Goal: Transaction & Acquisition: Book appointment/travel/reservation

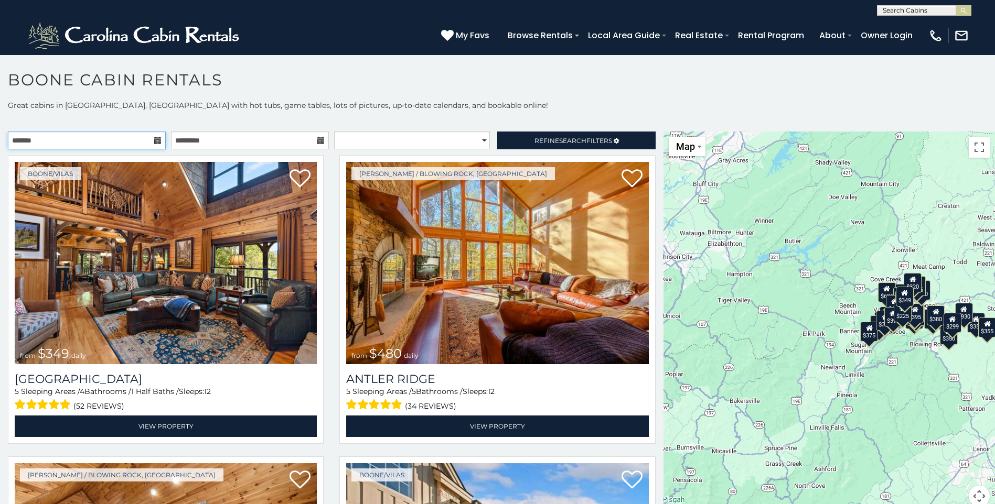
click at [151, 142] on input "text" at bounding box center [87, 141] width 158 height 18
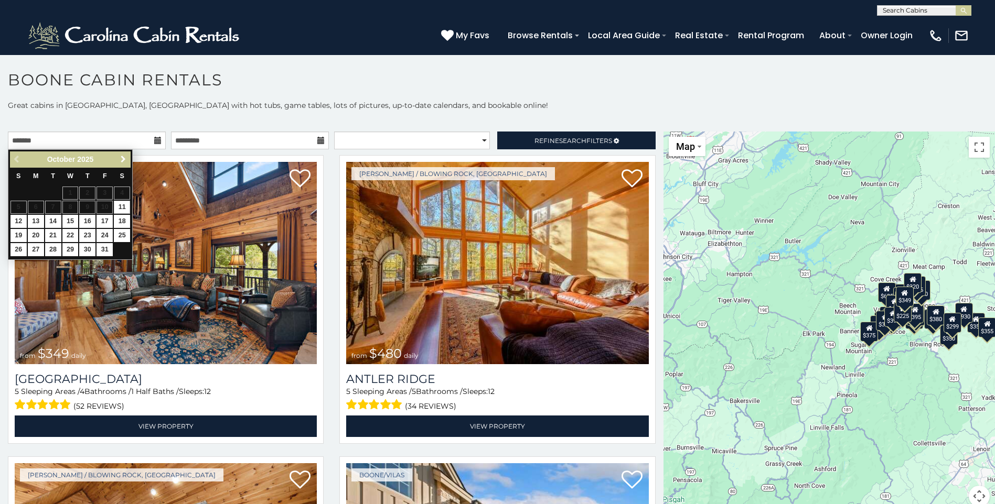
click at [122, 161] on span "Next" at bounding box center [123, 159] width 8 height 8
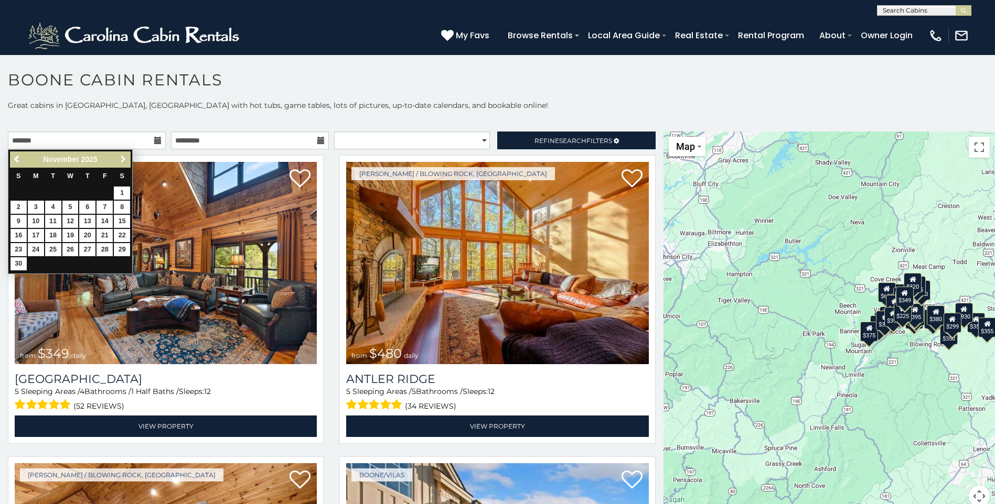
click at [124, 161] on span "Next" at bounding box center [123, 159] width 8 height 8
click at [104, 232] on link "26" at bounding box center [104, 235] width 16 height 13
type input "**********"
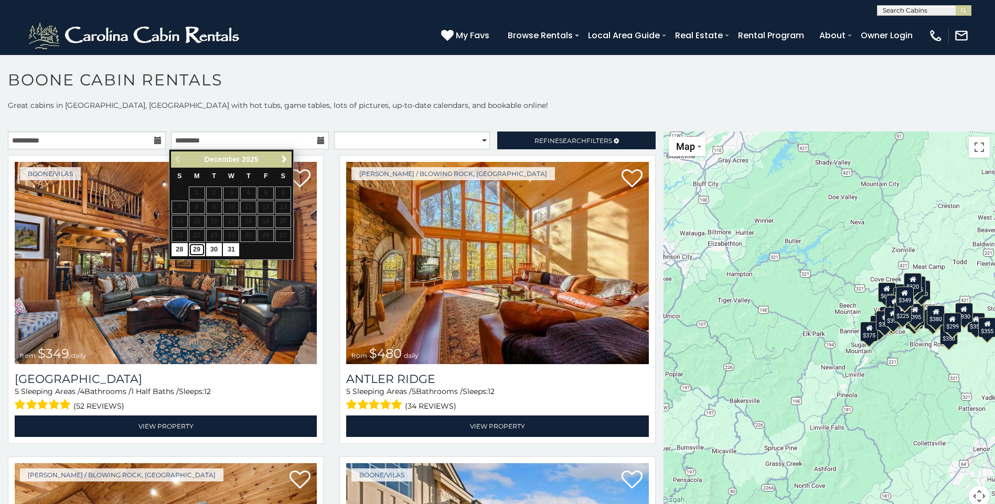
click at [191, 253] on link "29" at bounding box center [197, 249] width 16 height 13
type input "**********"
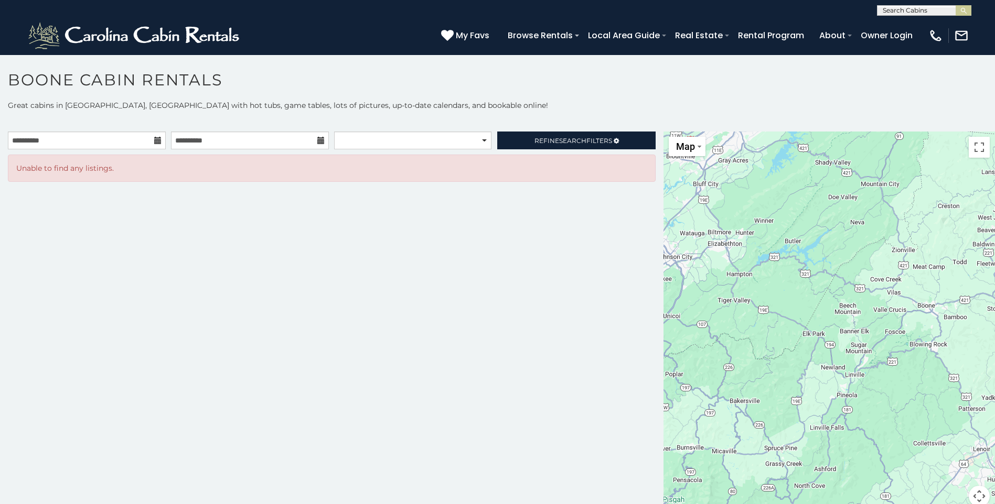
click at [155, 141] on icon at bounding box center [157, 140] width 7 height 7
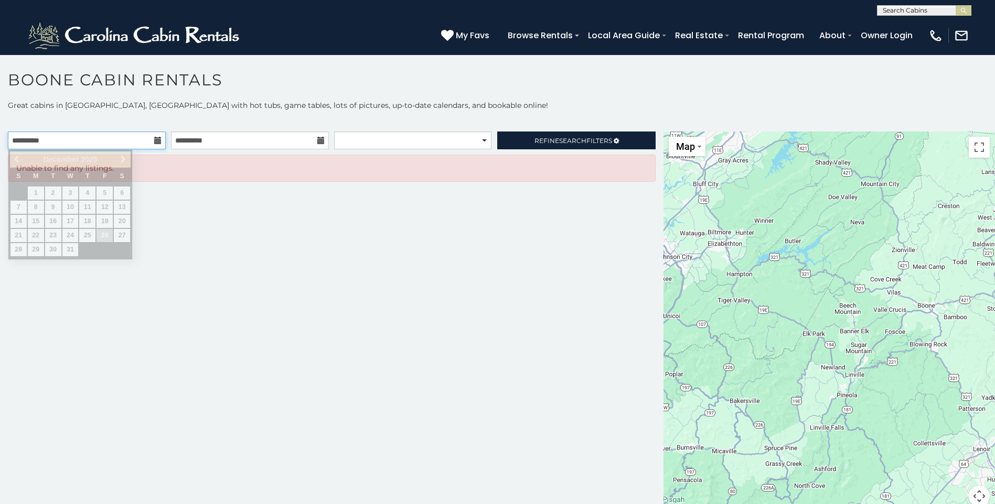
click at [96, 138] on input "**********" at bounding box center [87, 141] width 158 height 18
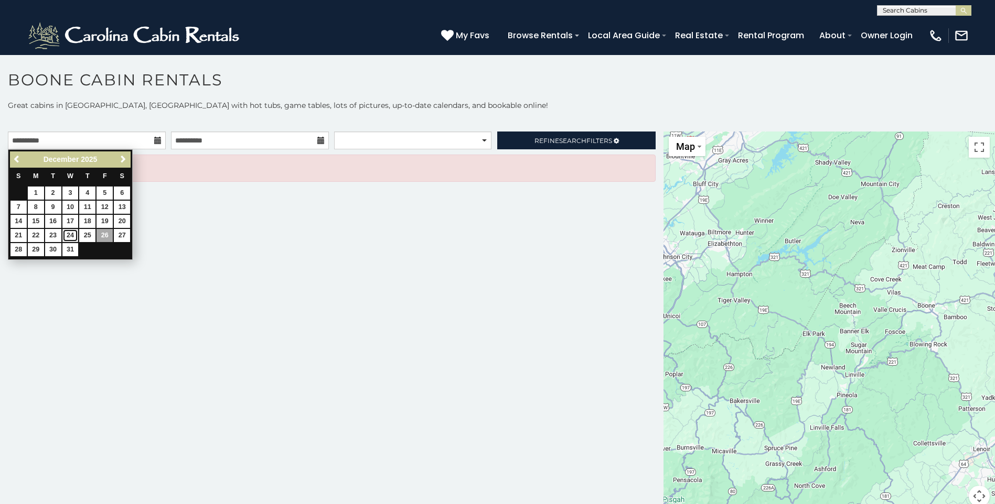
click at [70, 234] on link "24" at bounding box center [70, 235] width 16 height 13
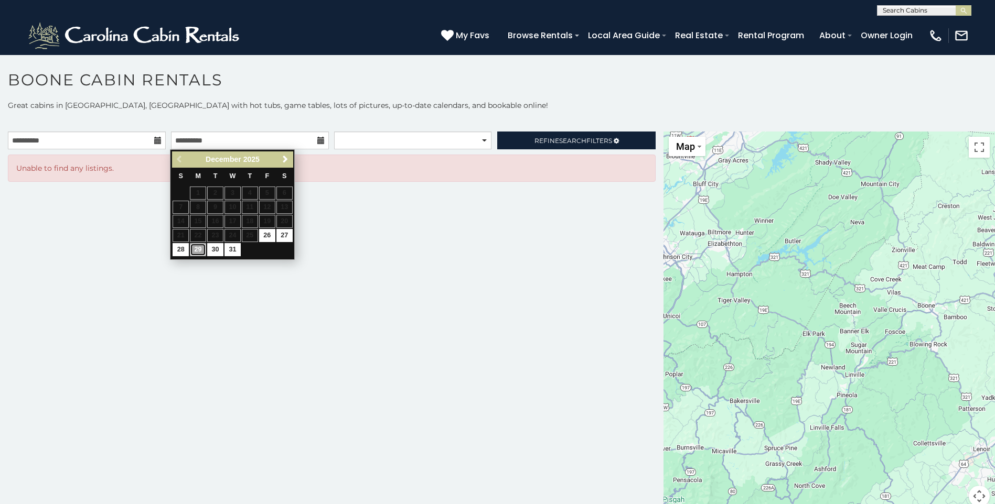
click at [196, 247] on link "29" at bounding box center [198, 249] width 16 height 13
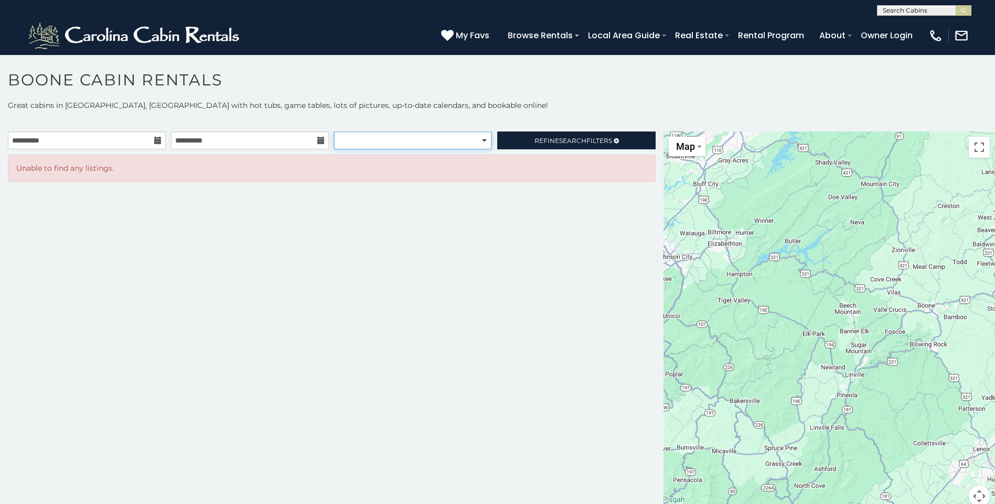
click at [470, 142] on select "**********" at bounding box center [412, 141] width 157 height 18
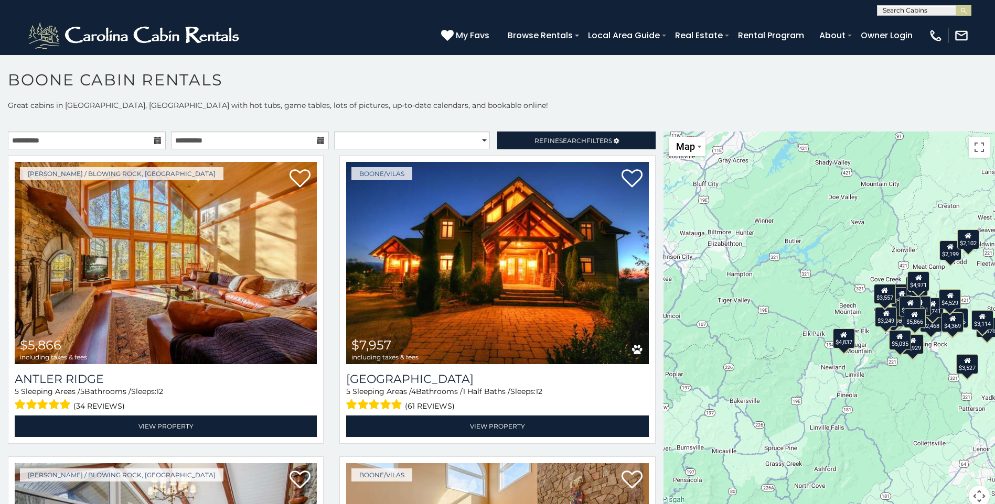
click at [144, 117] on p at bounding box center [497, 121] width 995 height 10
click at [317, 142] on icon at bounding box center [320, 140] width 7 height 7
click at [232, 142] on input "**********" at bounding box center [250, 141] width 158 height 18
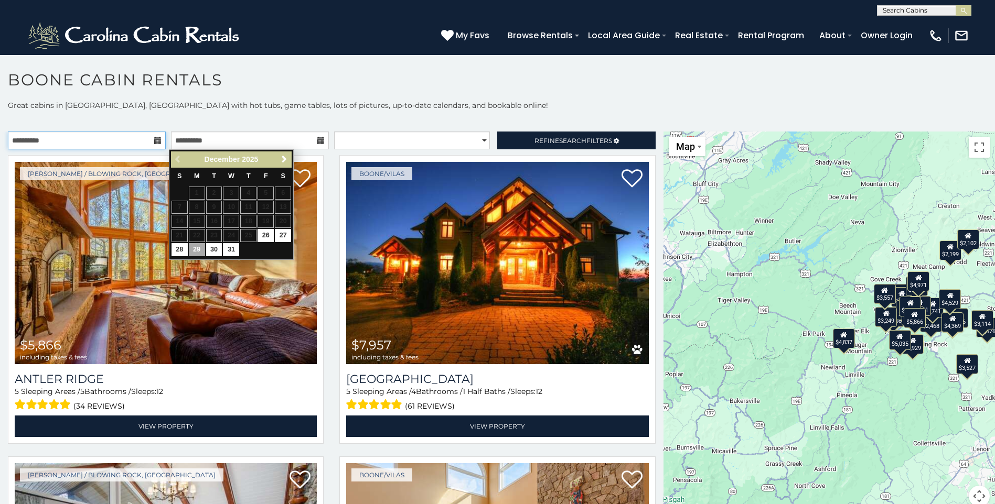
click at [50, 141] on input "**********" at bounding box center [87, 141] width 158 height 18
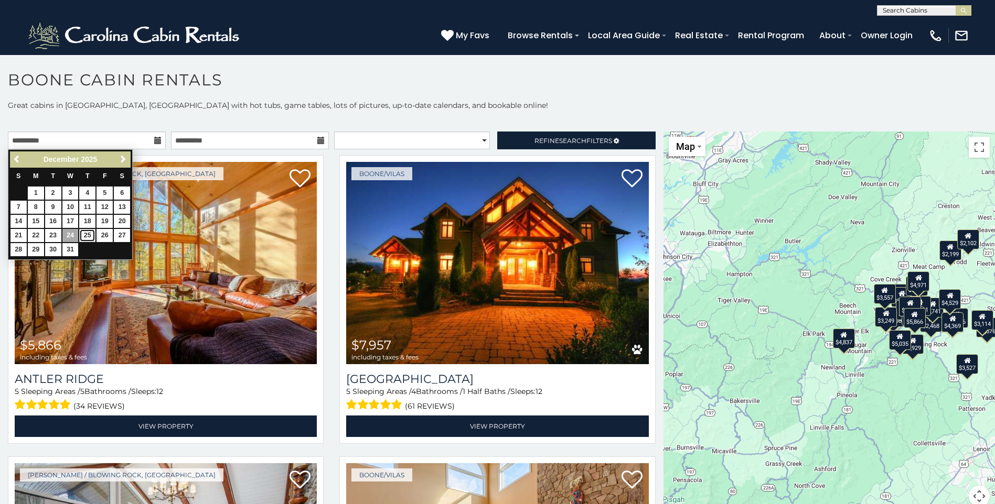
click at [90, 233] on link "25" at bounding box center [87, 235] width 16 height 13
type input "**********"
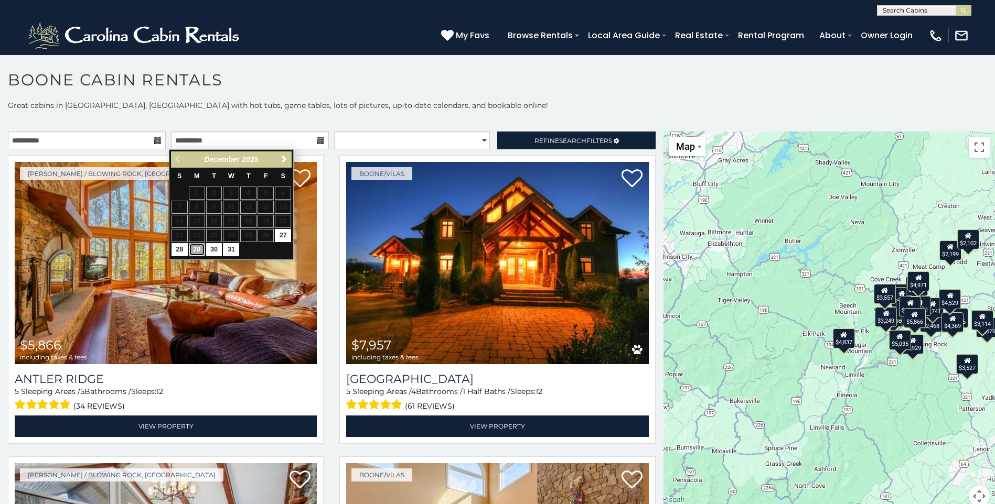
click at [195, 247] on link "29" at bounding box center [197, 249] width 16 height 13
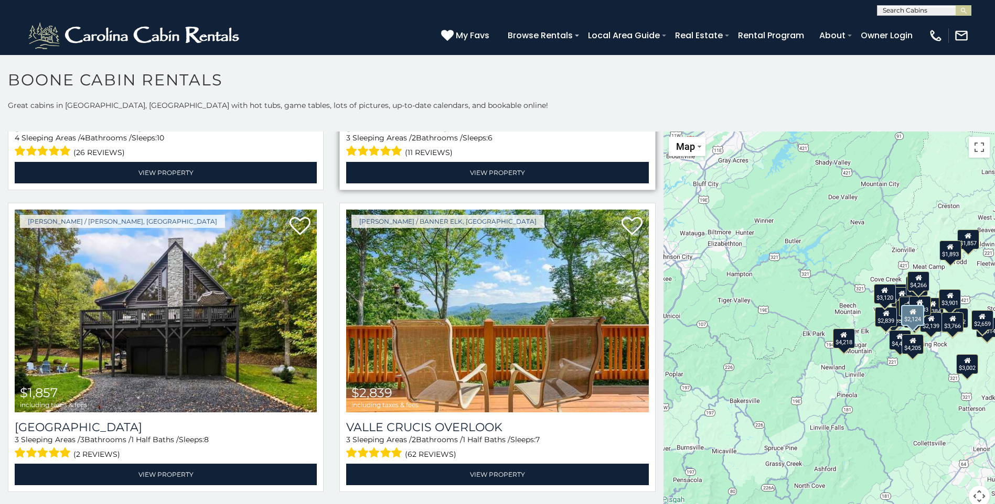
scroll to position [3880, 0]
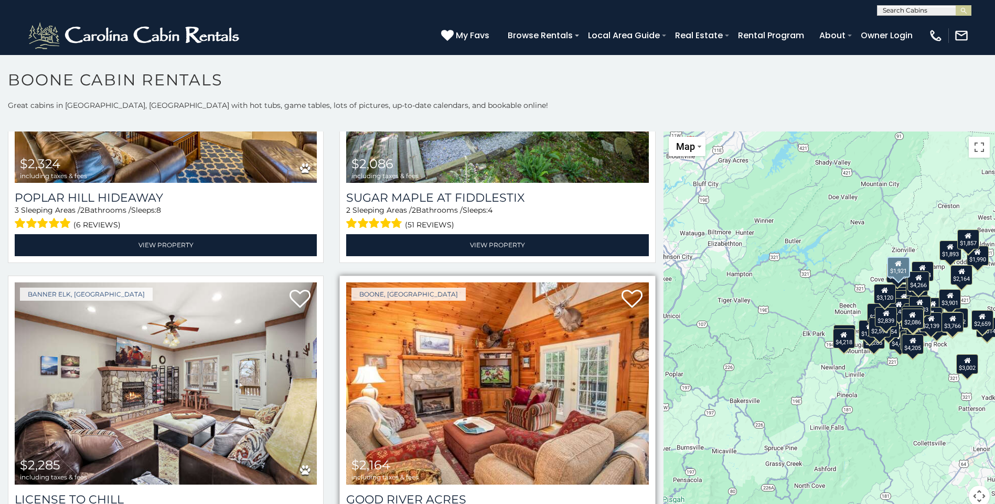
scroll to position [4588, 0]
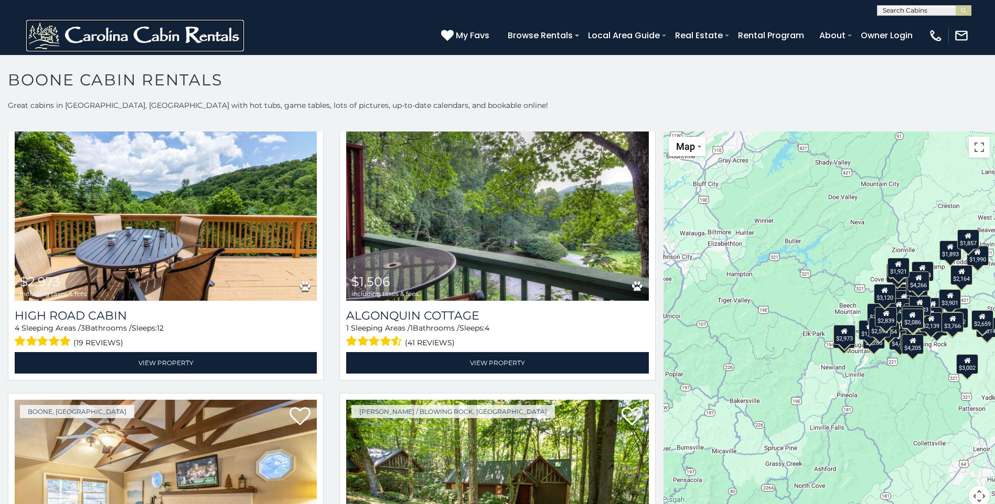
click at [164, 35] on img at bounding box center [135, 35] width 218 height 31
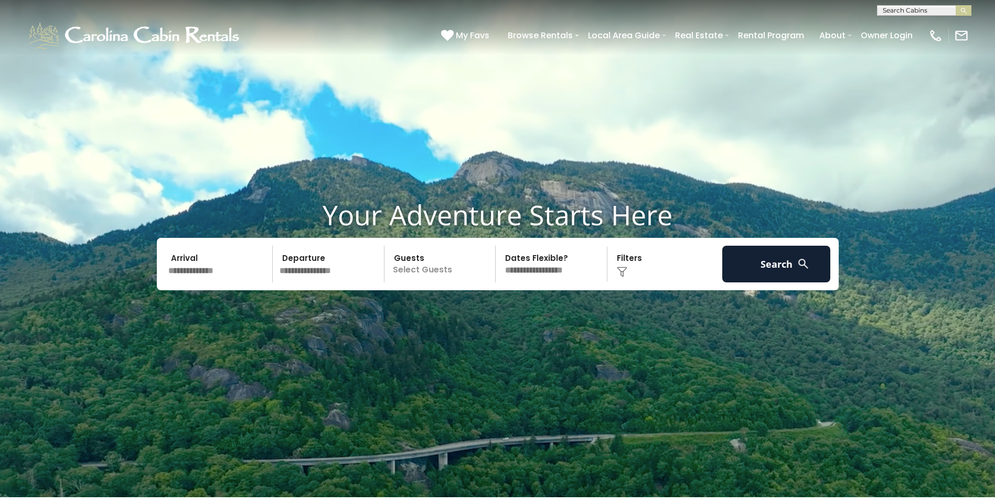
click at [243, 277] on input "text" at bounding box center [219, 264] width 109 height 37
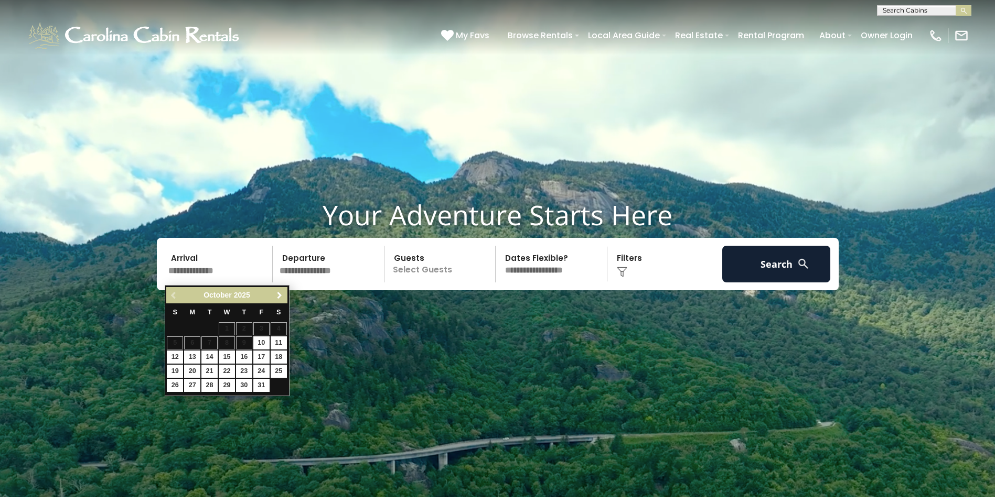
click at [275, 298] on span "Next" at bounding box center [279, 296] width 8 height 8
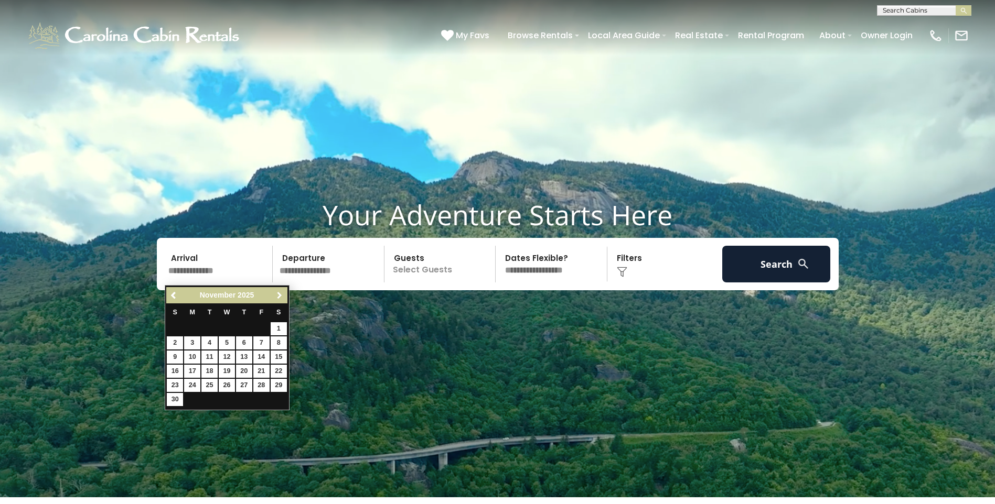
click at [275, 298] on span "Next" at bounding box center [279, 296] width 8 height 8
click at [262, 370] on link "26" at bounding box center [261, 371] width 16 height 13
type input "********"
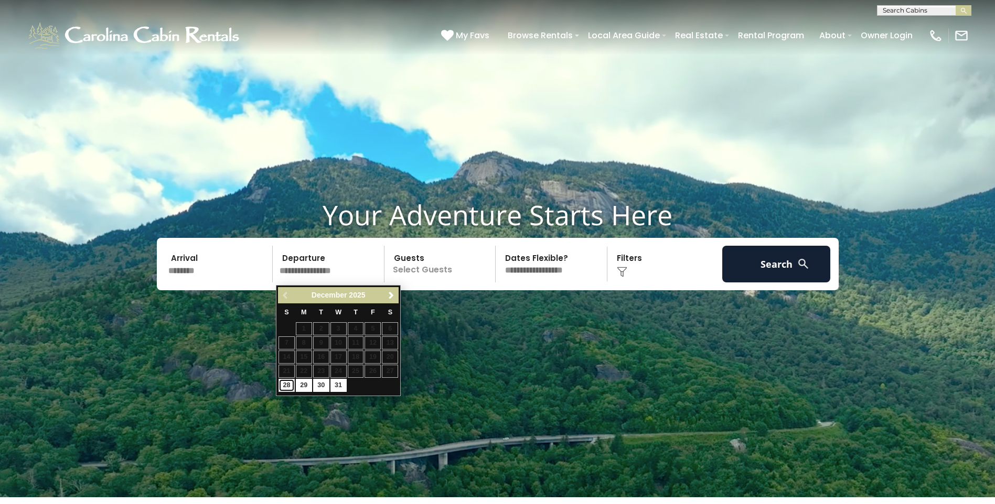
click at [286, 387] on link "28" at bounding box center [286, 385] width 16 height 13
type input "********"
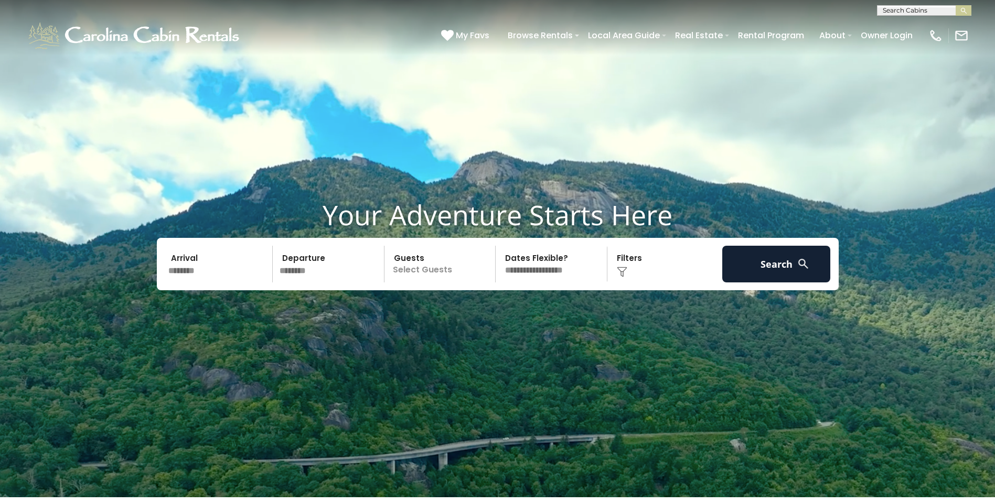
click at [459, 277] on p "Select Guests" at bounding box center [441, 264] width 108 height 37
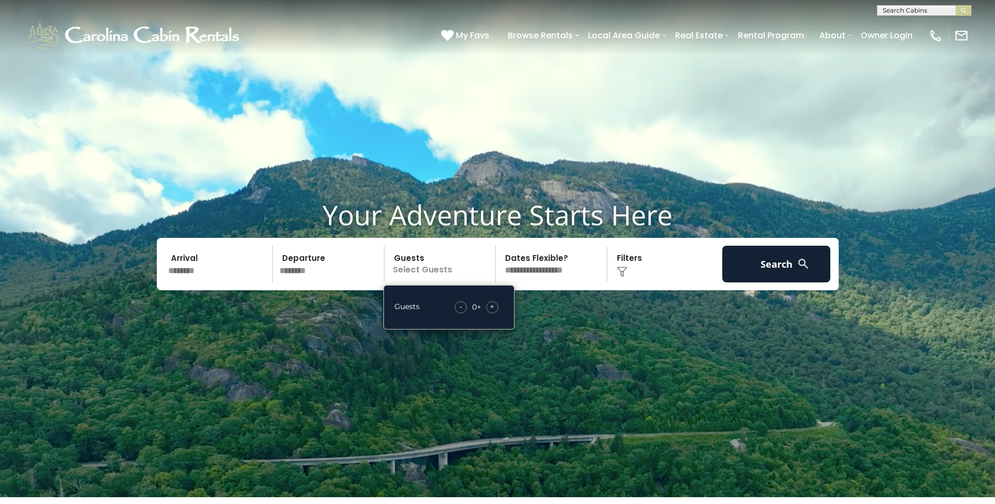
click at [491, 310] on span "+" at bounding box center [492, 306] width 4 height 10
click at [493, 309] on span "+" at bounding box center [492, 306] width 4 height 10
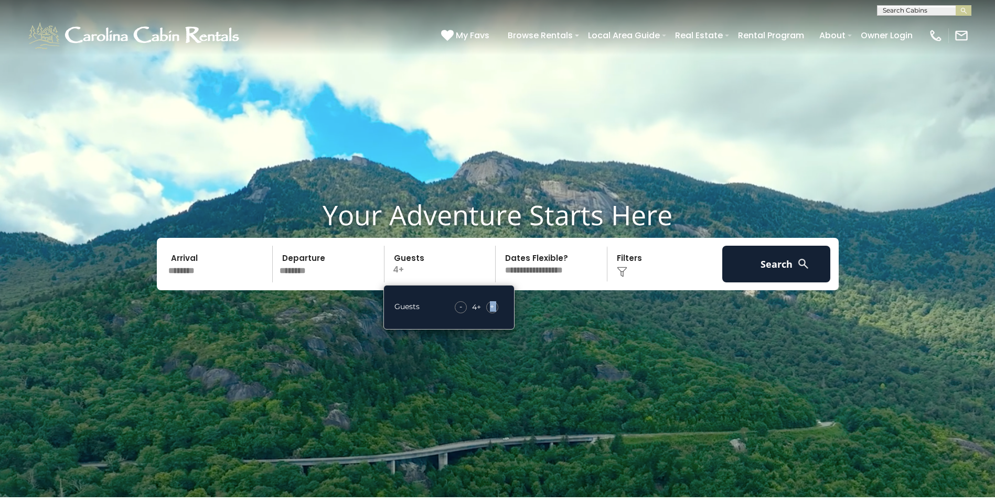
click at [493, 309] on span "+" at bounding box center [492, 306] width 4 height 10
click at [763, 262] on button "Search" at bounding box center [776, 264] width 109 height 37
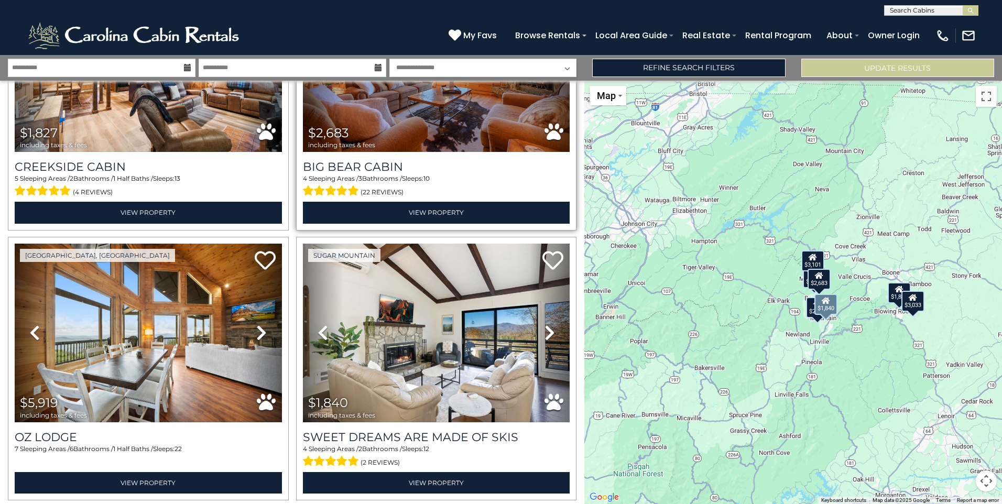
scroll to position [472, 0]
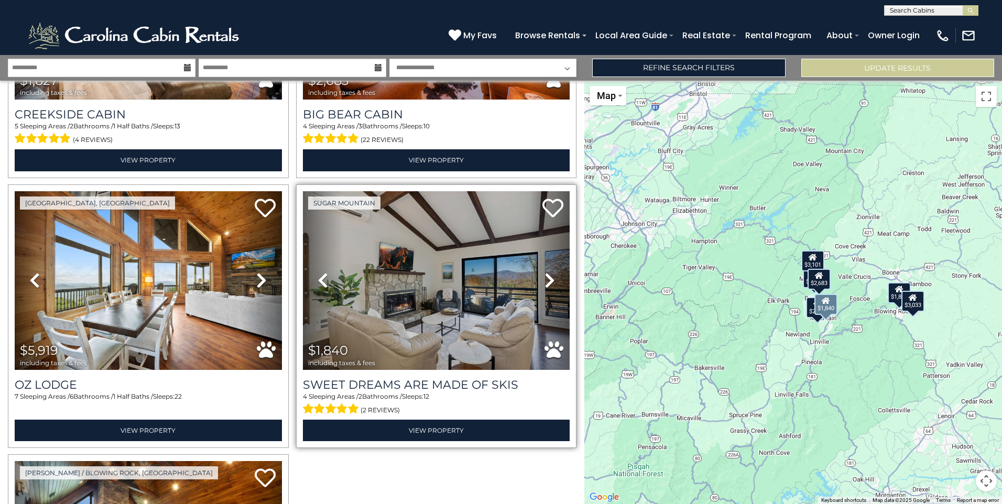
click at [545, 273] on icon at bounding box center [550, 280] width 10 height 17
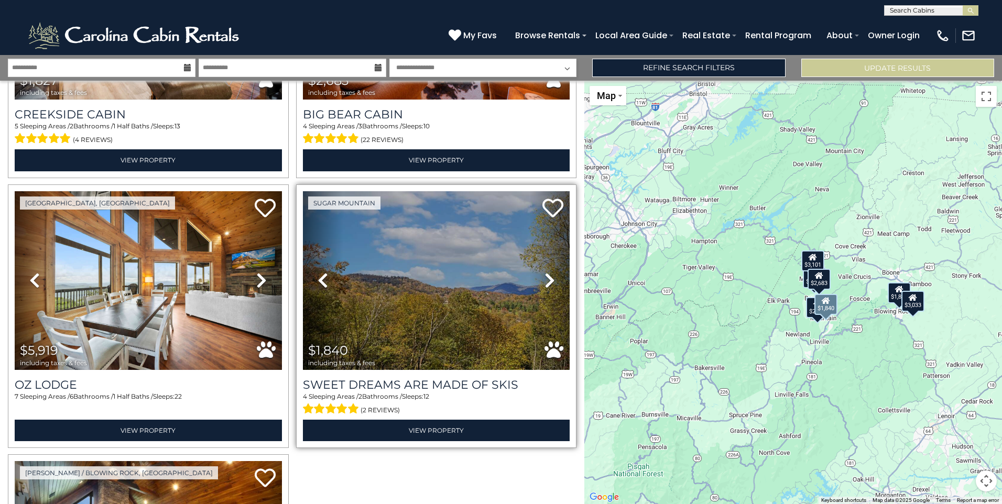
click at [545, 273] on icon at bounding box center [550, 280] width 10 height 17
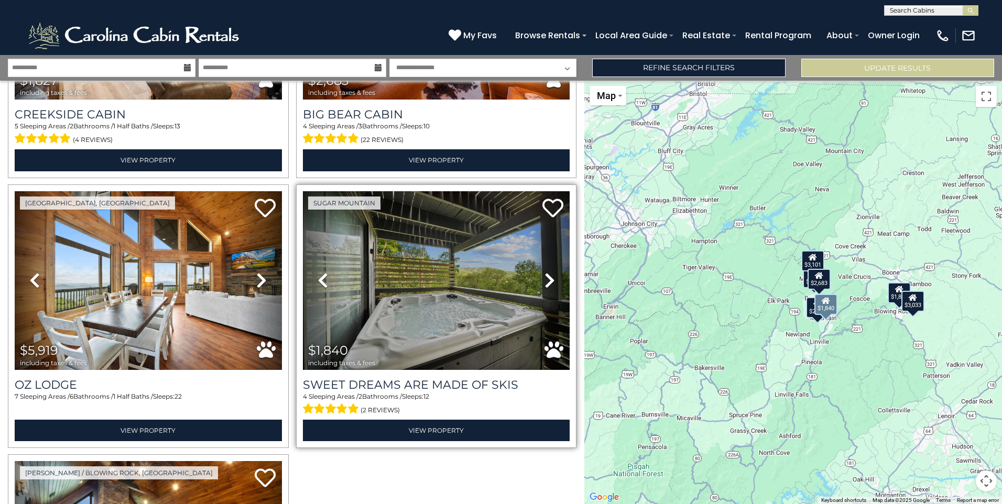
click at [545, 273] on icon at bounding box center [550, 280] width 10 height 17
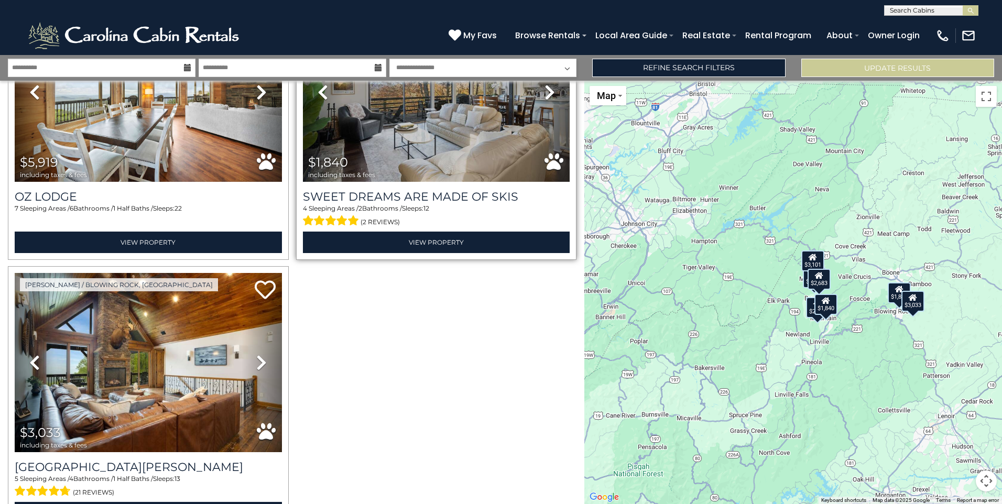
scroll to position [565, 0]
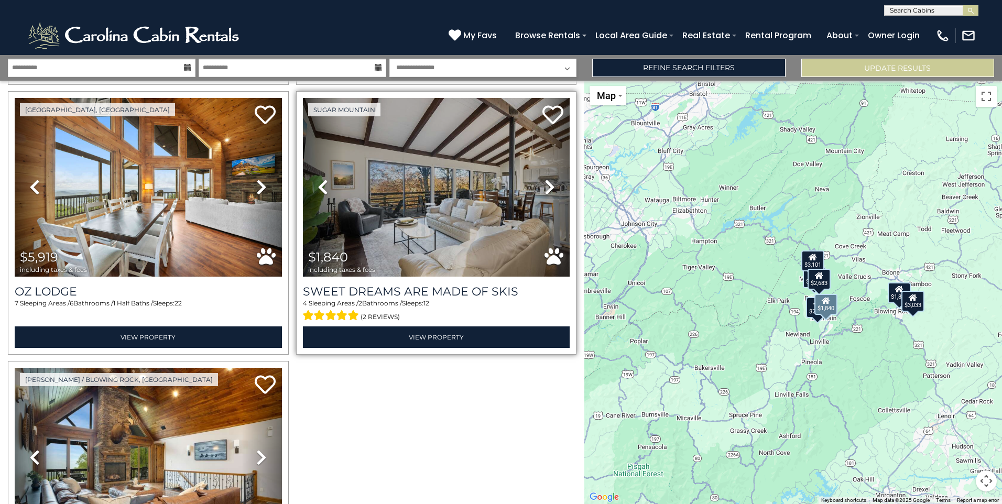
click at [546, 185] on icon at bounding box center [550, 187] width 10 height 17
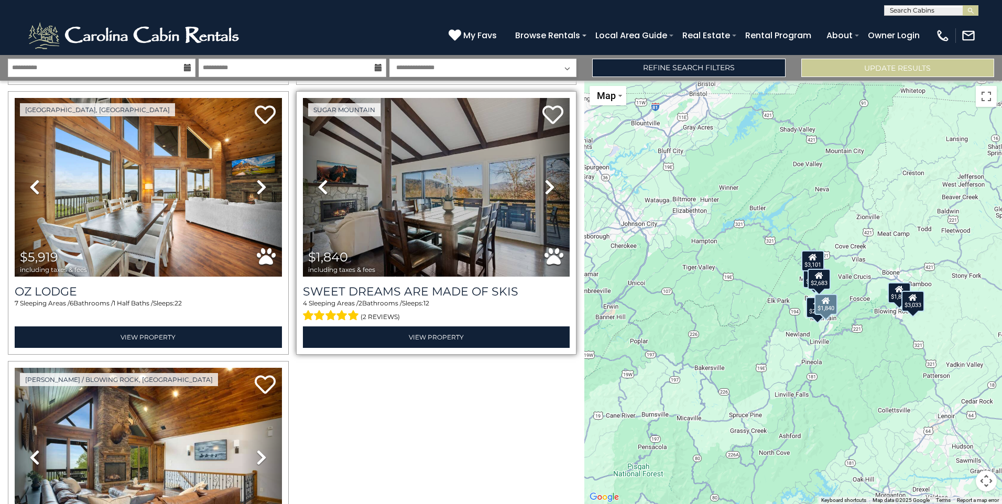
click at [546, 185] on icon at bounding box center [550, 187] width 10 height 17
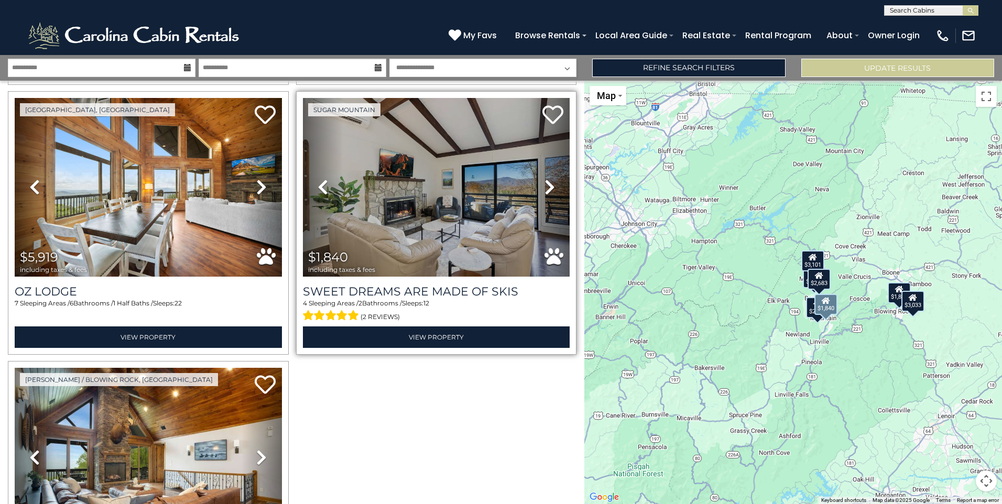
click at [546, 185] on icon at bounding box center [550, 187] width 10 height 17
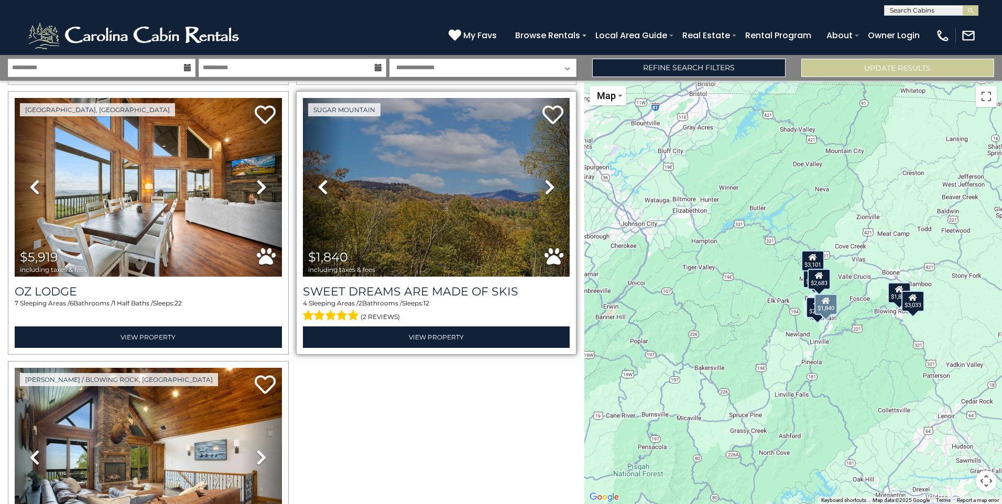
click at [546, 185] on icon at bounding box center [550, 187] width 10 height 17
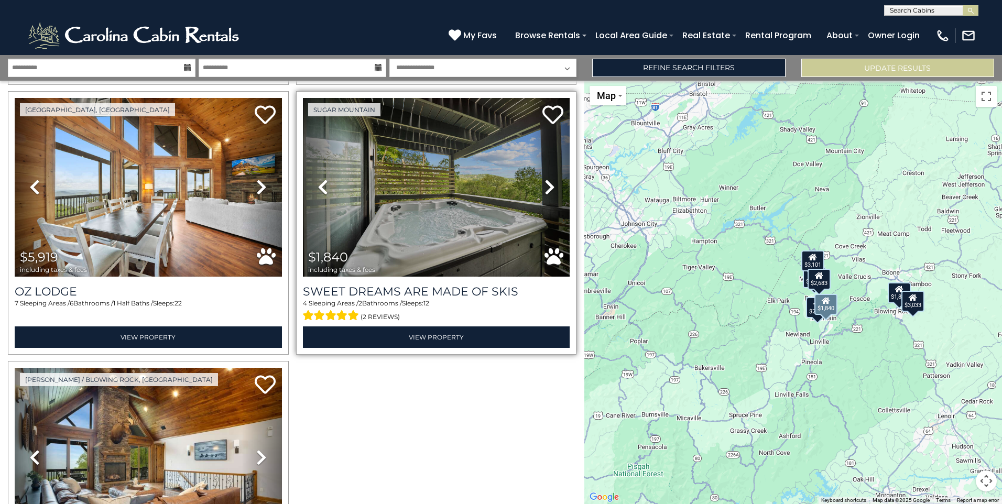
click at [546, 185] on icon at bounding box center [550, 187] width 10 height 17
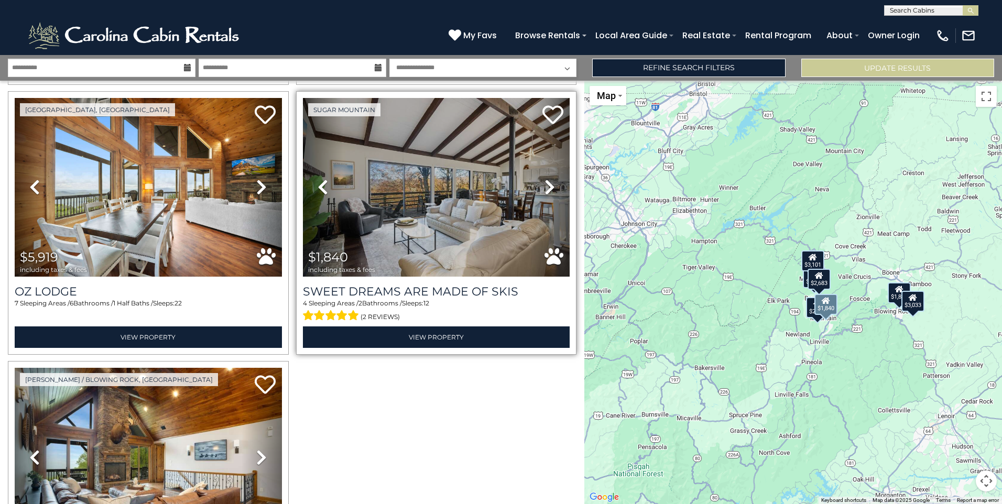
click at [546, 185] on icon at bounding box center [550, 187] width 10 height 17
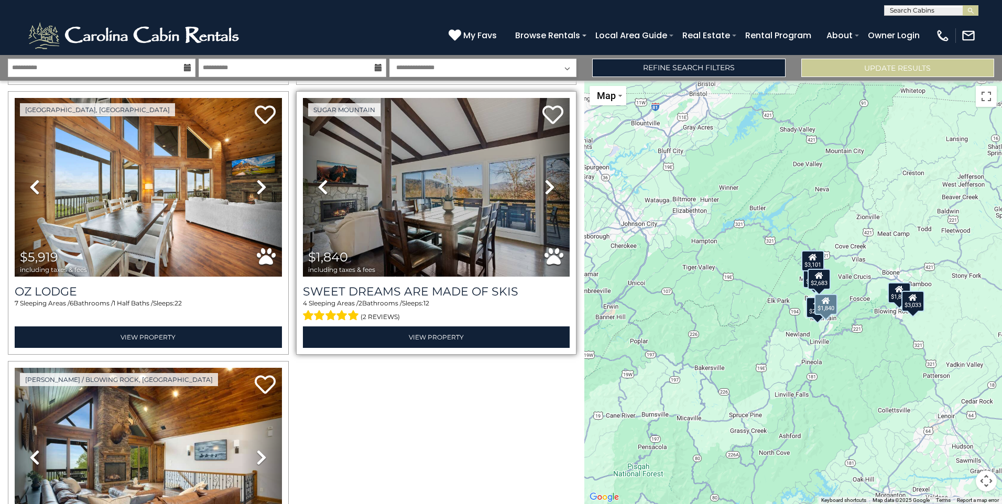
click at [546, 185] on icon at bounding box center [550, 187] width 10 height 17
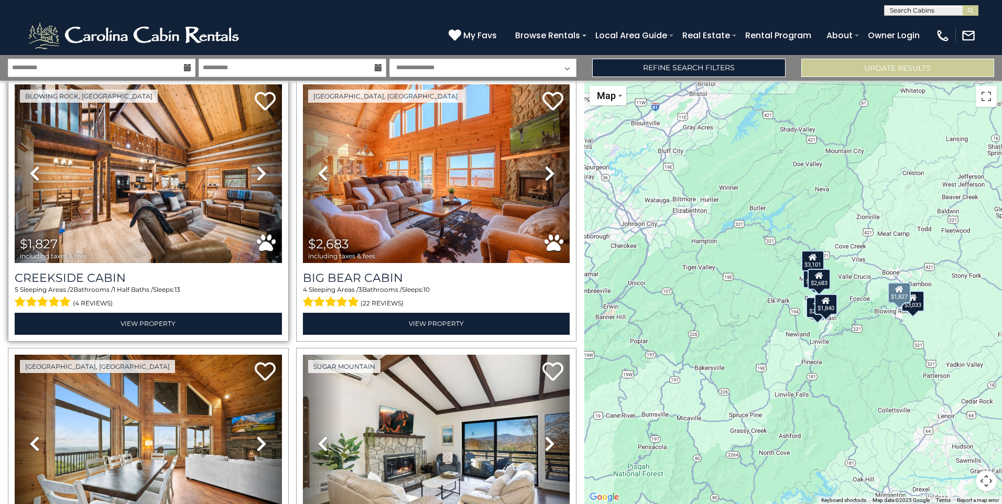
scroll to position [251, 0]
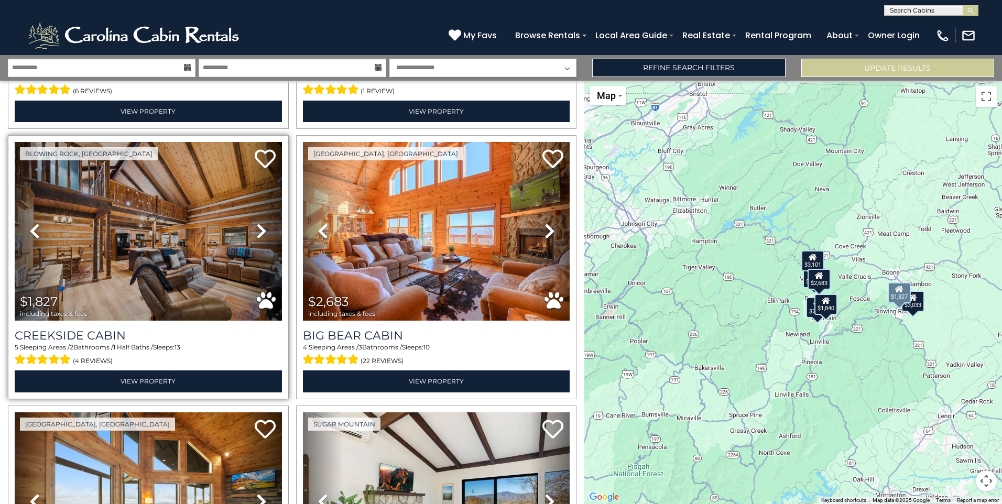
click at [258, 234] on icon at bounding box center [261, 231] width 10 height 17
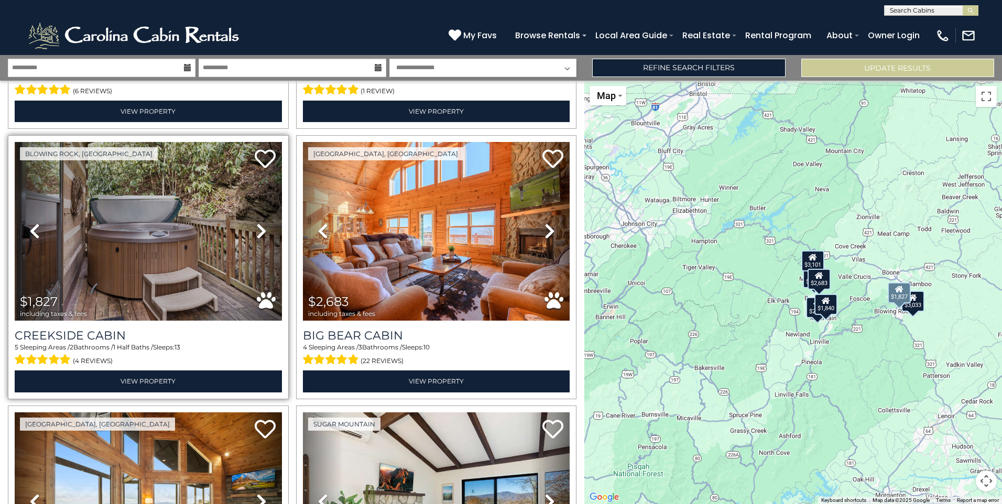
click at [258, 234] on icon at bounding box center [261, 231] width 10 height 17
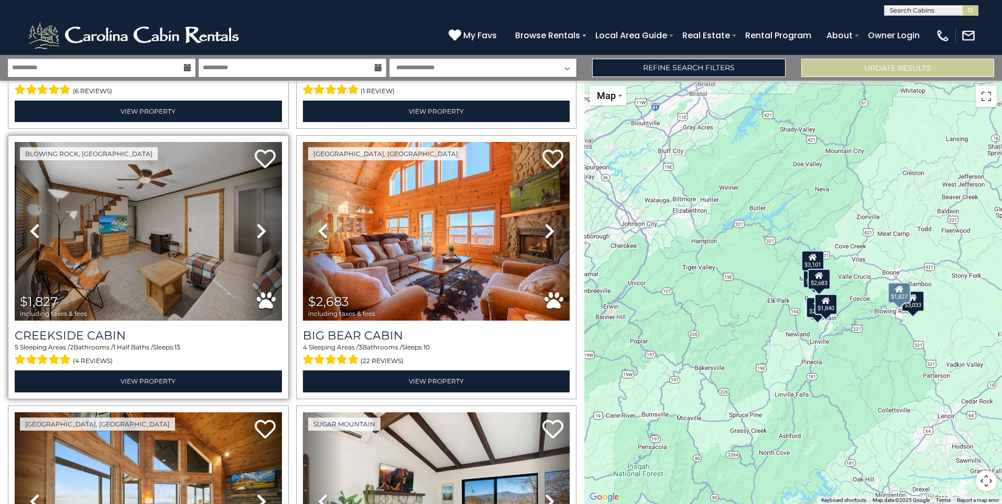
click at [258, 234] on icon at bounding box center [261, 231] width 10 height 17
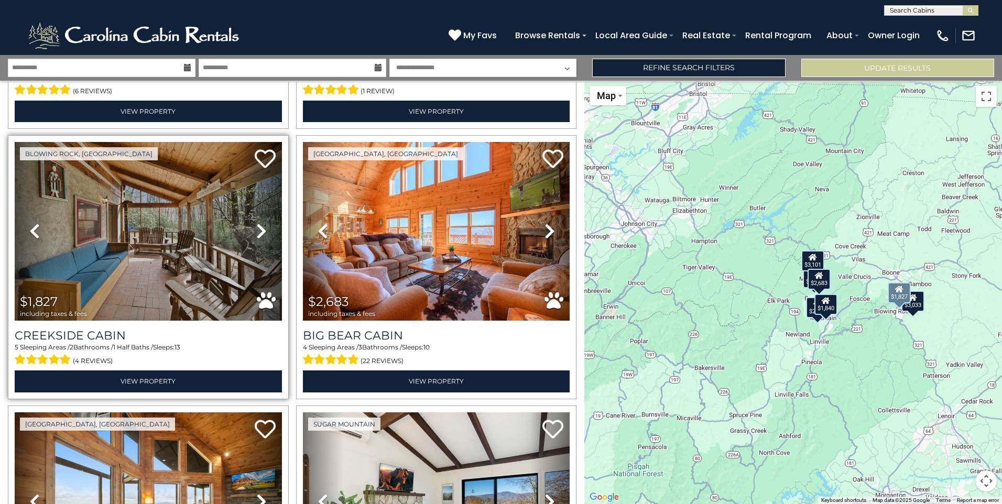
click at [35, 228] on icon at bounding box center [34, 231] width 10 height 17
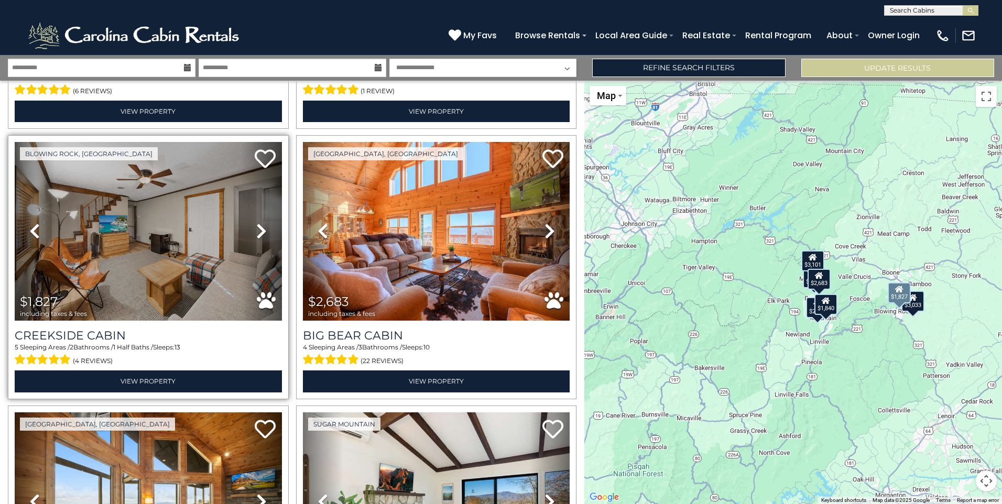
click at [262, 230] on icon at bounding box center [261, 231] width 10 height 17
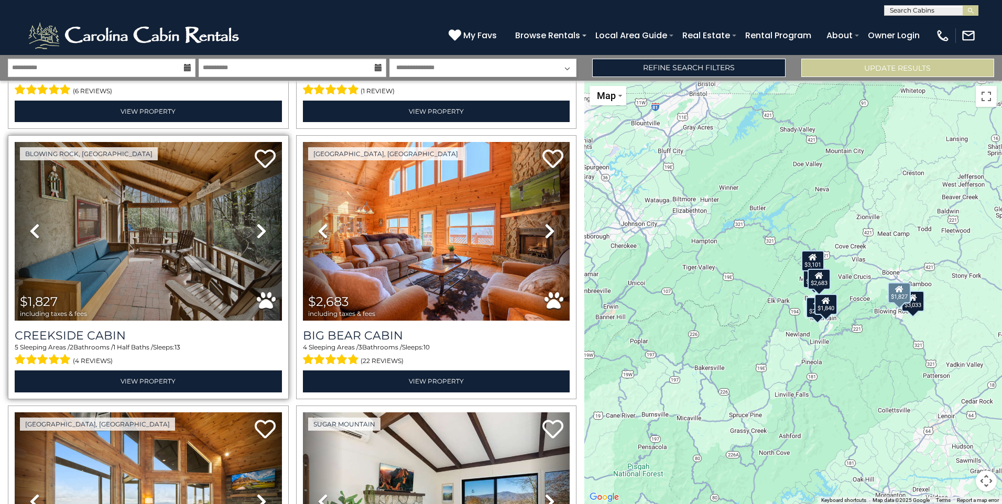
click at [262, 230] on icon at bounding box center [261, 231] width 10 height 17
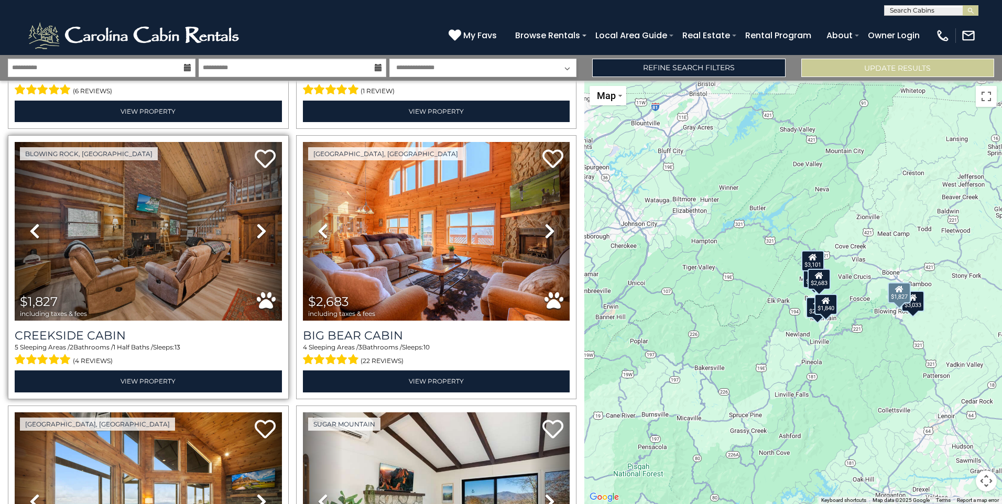
click at [262, 230] on icon at bounding box center [261, 231] width 10 height 17
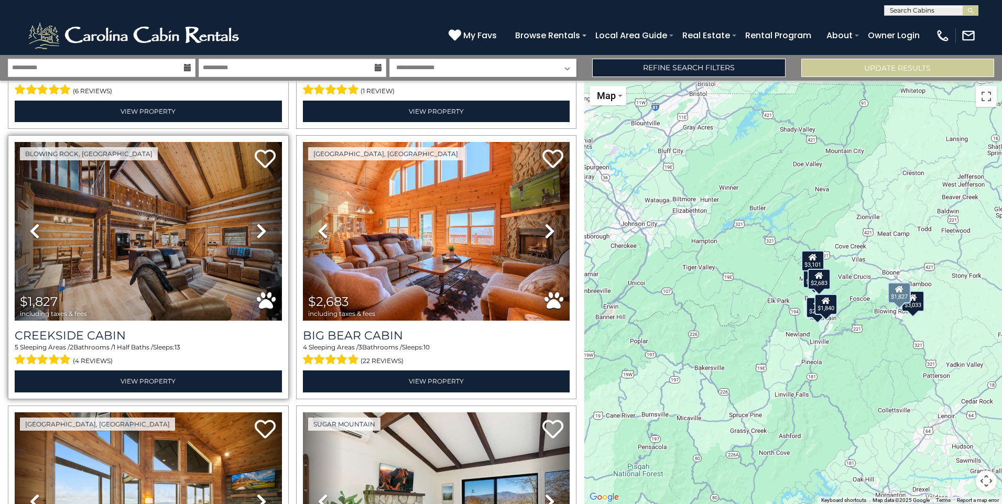
click at [262, 230] on icon at bounding box center [261, 231] width 10 height 17
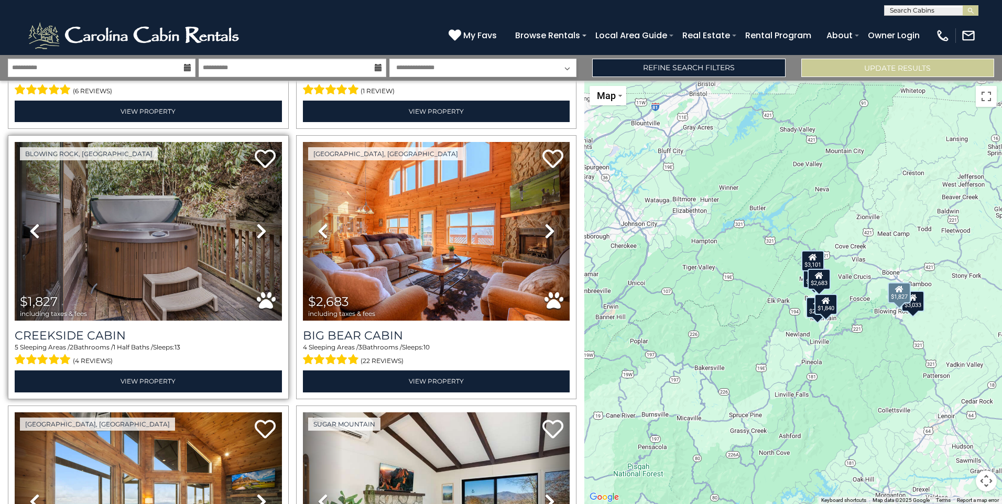
click at [262, 230] on icon at bounding box center [261, 231] width 10 height 17
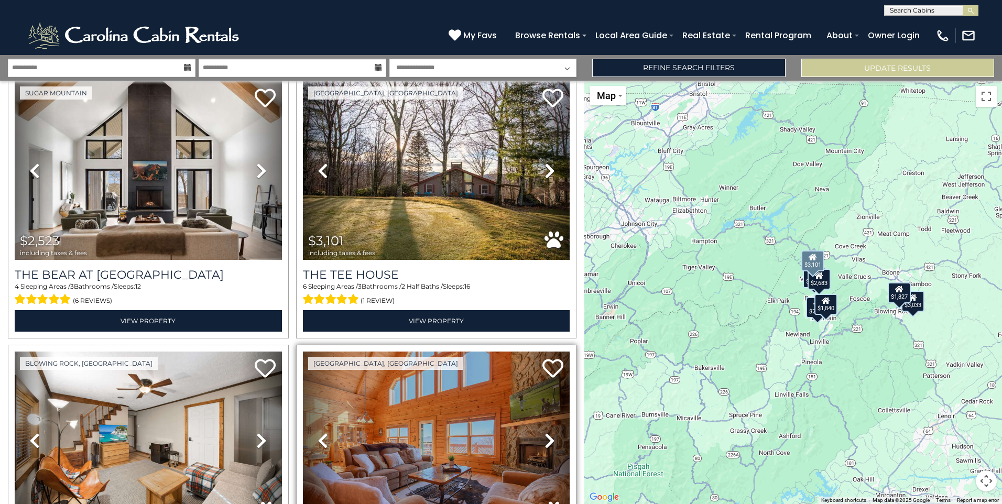
scroll to position [0, 0]
